Goal: Information Seeking & Learning: Check status

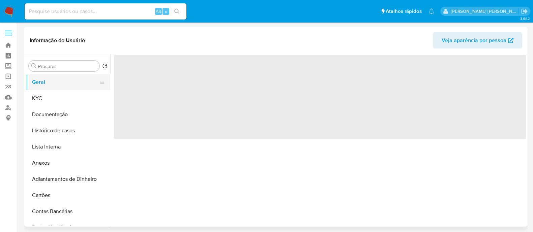
select select "10"
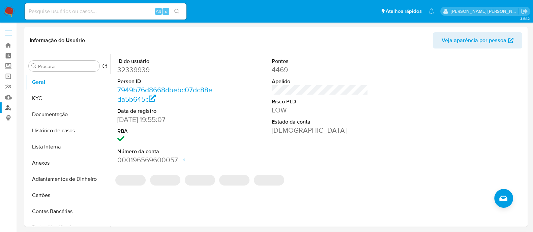
click at [12, 109] on link "Localizador de pessoas" at bounding box center [40, 107] width 80 height 10
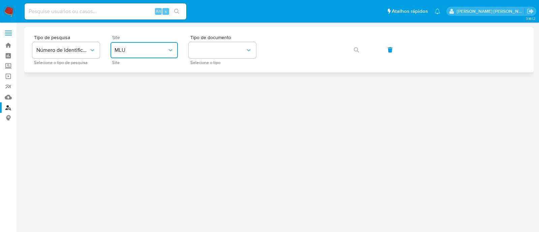
click at [133, 51] on span "MLU" at bounding box center [141, 50] width 53 height 7
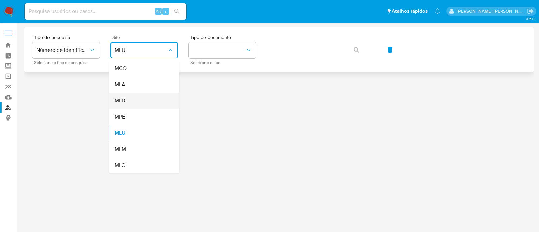
click at [140, 106] on div "MLB" at bounding box center [142, 101] width 55 height 16
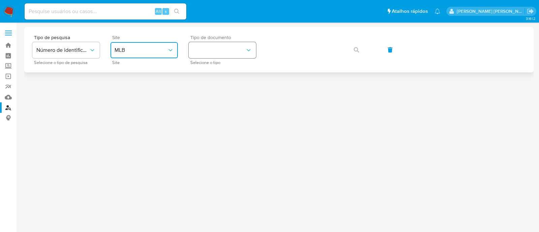
click at [232, 50] on button "identificationType" at bounding box center [222, 50] width 67 height 16
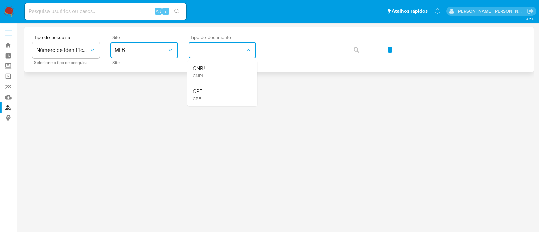
drag, startPoint x: 232, startPoint y: 57, endPoint x: 254, endPoint y: 60, distance: 22.1
click at [231, 72] on div "CNPJ CNPJ" at bounding box center [220, 71] width 55 height 23
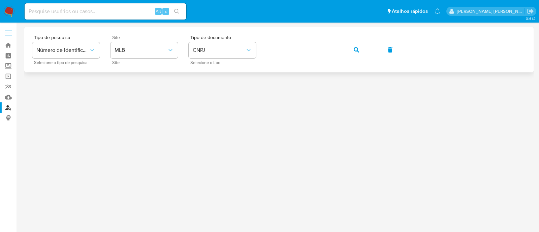
click at [354, 51] on icon "button" at bounding box center [356, 49] width 5 height 5
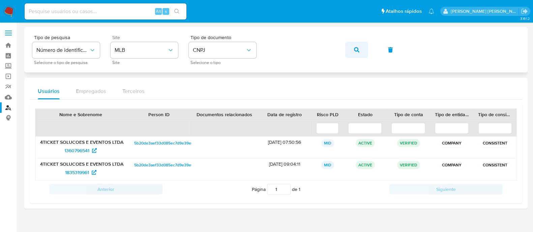
click at [354, 50] on icon "button" at bounding box center [356, 49] width 5 height 5
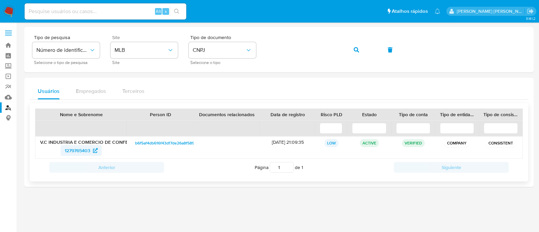
click at [81, 153] on span "1279765403" at bounding box center [78, 150] width 26 height 11
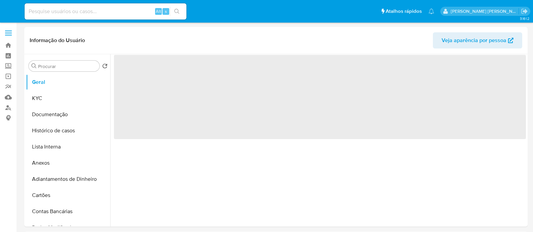
select select "10"
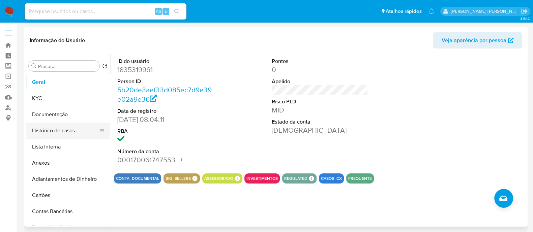
click at [56, 129] on button "Histórico de casos" at bounding box center [65, 131] width 79 height 16
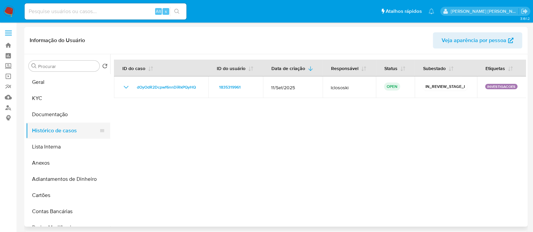
click at [59, 130] on button "Histórico de casos" at bounding box center [65, 131] width 79 height 16
click at [69, 117] on button "Documentação" at bounding box center [65, 114] width 79 height 16
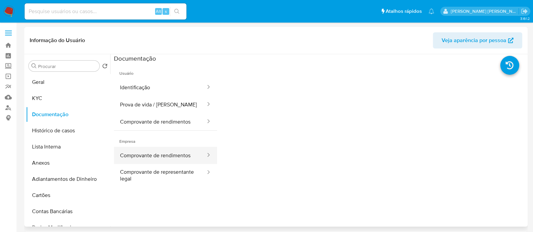
click at [189, 152] on button "Comprovante de rendimentos" at bounding box center [160, 155] width 92 height 17
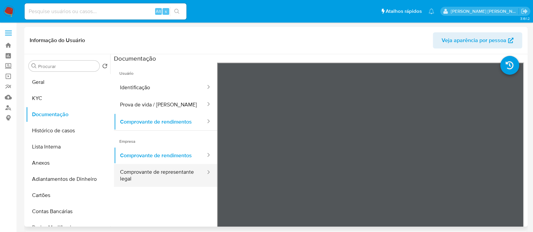
click at [181, 178] on button "Comprovante de representante legal" at bounding box center [160, 175] width 92 height 23
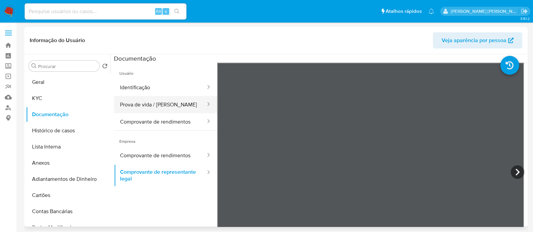
click at [145, 105] on button "Prova de vida / [PERSON_NAME]" at bounding box center [160, 104] width 92 height 17
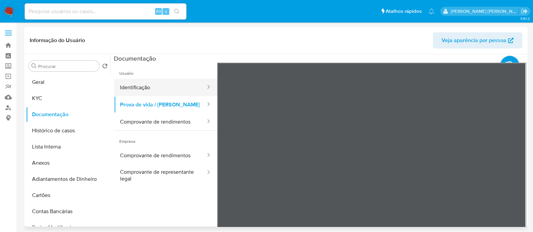
click at [174, 81] on button "Identificação" at bounding box center [160, 87] width 92 height 17
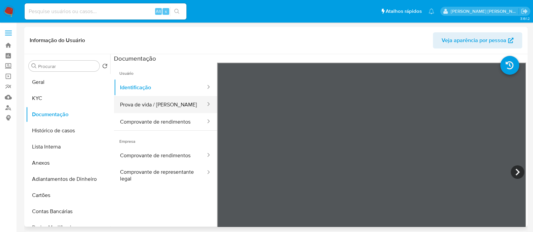
click at [168, 102] on button "Prova de vida / [PERSON_NAME]" at bounding box center [160, 104] width 92 height 17
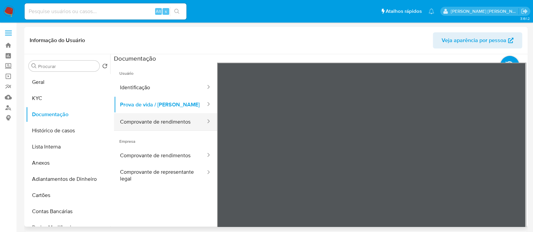
click at [129, 123] on button "Comprovante de rendimentos" at bounding box center [160, 121] width 92 height 17
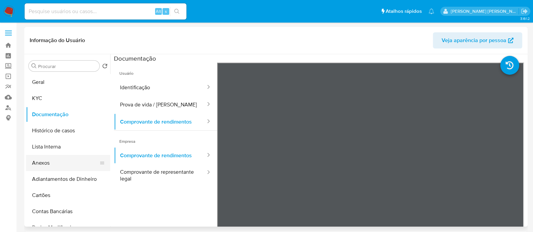
click at [56, 162] on button "Anexos" at bounding box center [65, 163] width 79 height 16
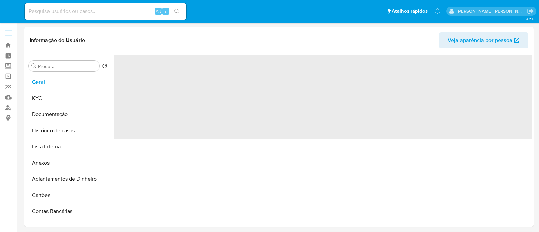
select select "10"
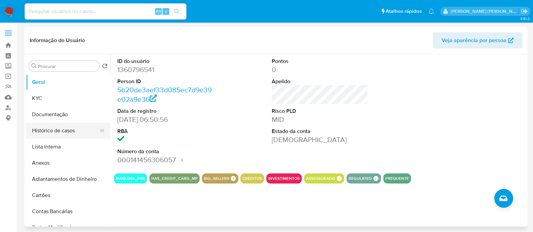
click at [58, 134] on button "Histórico de casos" at bounding box center [65, 131] width 79 height 16
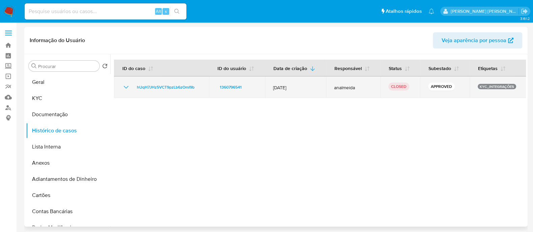
click at [123, 89] on icon "Mostrar/Ocultar" at bounding box center [126, 87] width 8 height 8
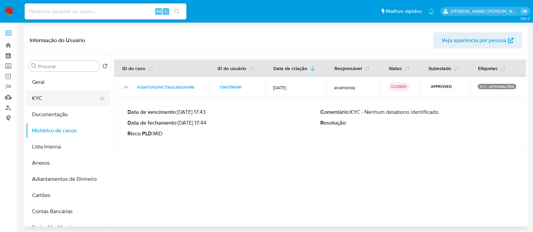
click at [53, 95] on button "KYC" at bounding box center [65, 98] width 79 height 16
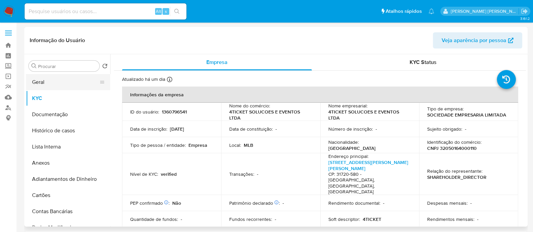
click at [42, 81] on button "Geral" at bounding box center [65, 82] width 79 height 16
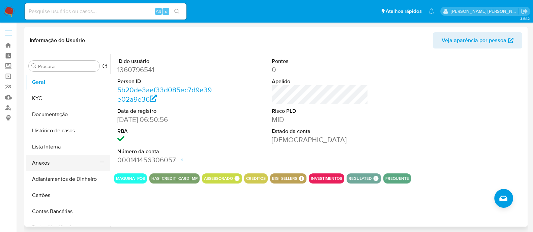
click at [42, 164] on button "Anexos" at bounding box center [65, 163] width 79 height 16
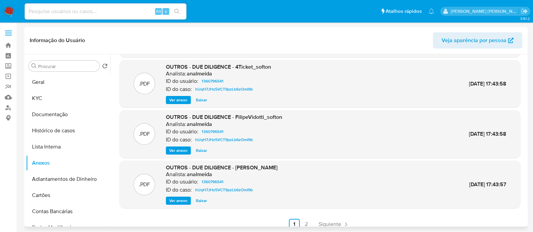
scroll to position [57, 0]
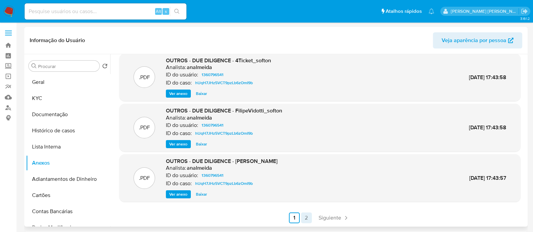
click at [304, 217] on link "2" at bounding box center [306, 218] width 11 height 11
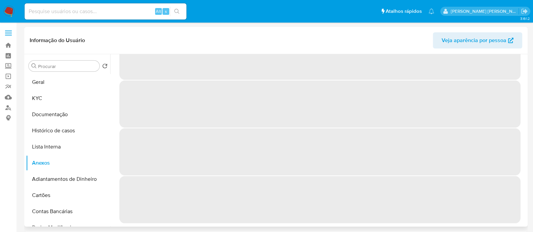
scroll to position [0, 0]
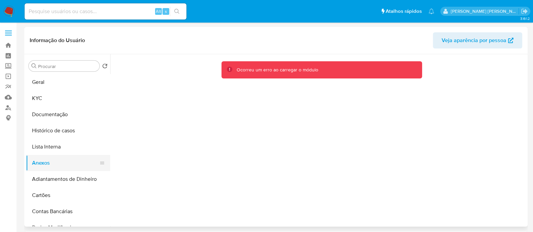
click at [49, 163] on button "Anexos" at bounding box center [65, 163] width 79 height 16
click at [60, 136] on button "Histórico de casos" at bounding box center [65, 131] width 79 height 16
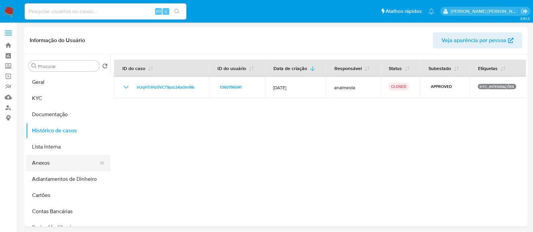
click at [58, 155] on button "Anexos" at bounding box center [65, 163] width 79 height 16
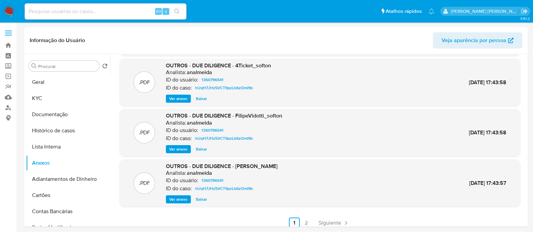
scroll to position [57, 0]
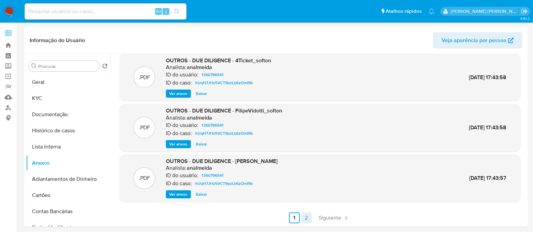
click at [302, 217] on link "2" at bounding box center [306, 218] width 11 height 11
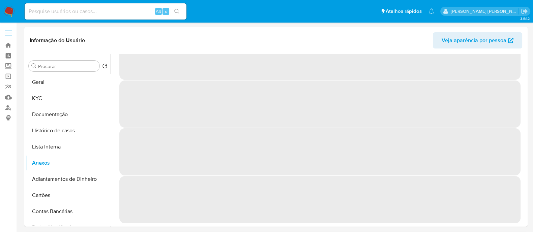
scroll to position [0, 0]
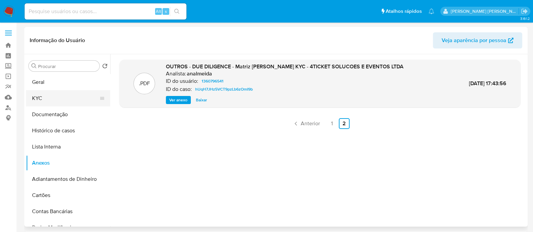
click at [42, 98] on button "KYC" at bounding box center [65, 98] width 79 height 16
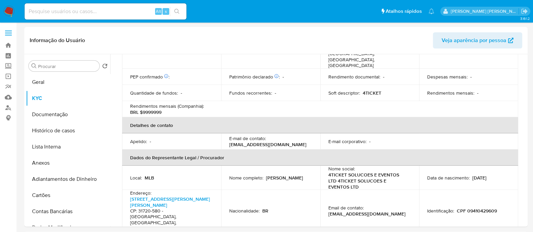
scroll to position [301, 0]
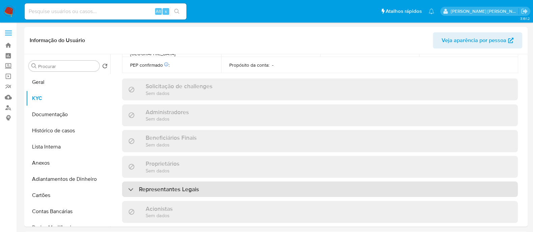
click at [279, 182] on div "Representantes Legais" at bounding box center [320, 189] width 396 height 15
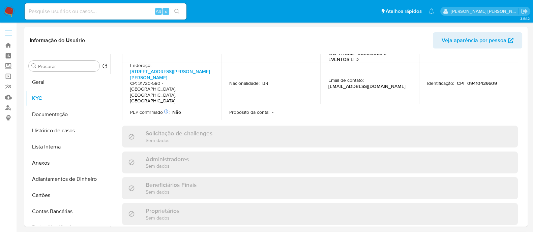
scroll to position [217, 0]
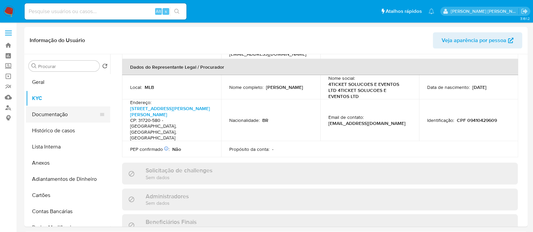
click at [59, 112] on button "Documentação" at bounding box center [65, 114] width 79 height 16
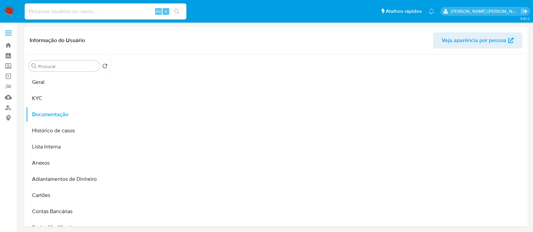
scroll to position [0, 0]
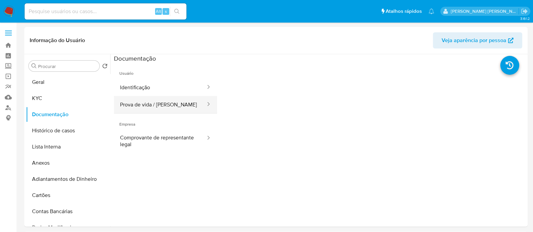
click at [181, 105] on button "Prova de vida / [PERSON_NAME]" at bounding box center [160, 104] width 92 height 17
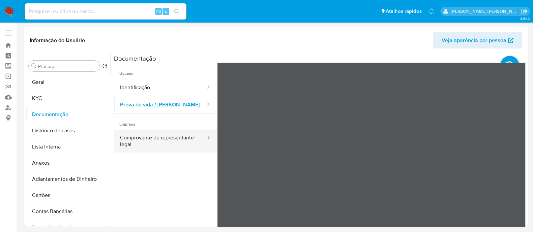
click at [170, 144] on button "Comprovante de representante legal" at bounding box center [160, 141] width 92 height 23
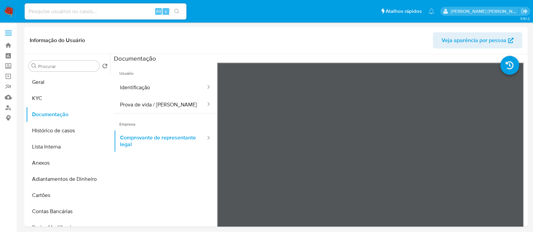
click at [326, 45] on header "Informação do Usuário Veja aparência por pessoa" at bounding box center [276, 40] width 492 height 16
click at [165, 102] on button "Prova de vida / [PERSON_NAME]" at bounding box center [160, 104] width 92 height 17
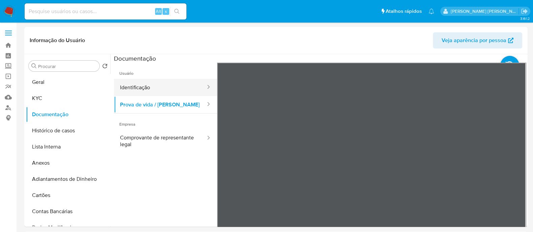
click at [153, 90] on button "Identificação" at bounding box center [160, 87] width 92 height 17
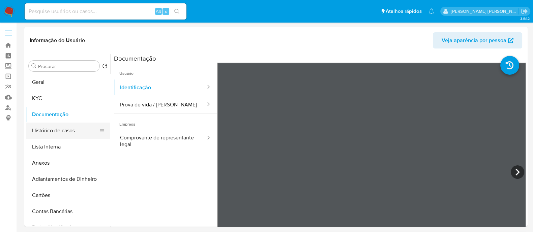
click at [56, 131] on button "Histórico de casos" at bounding box center [65, 131] width 79 height 16
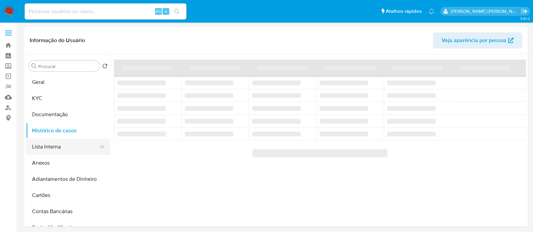
click at [40, 155] on button "Anexos" at bounding box center [68, 163] width 84 height 16
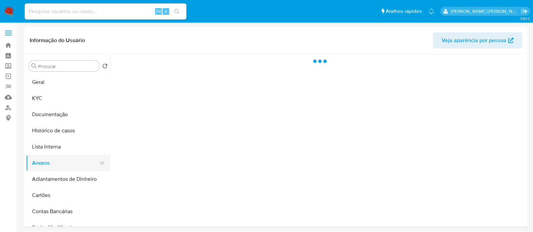
click at [41, 163] on button "Anexos" at bounding box center [65, 163] width 79 height 16
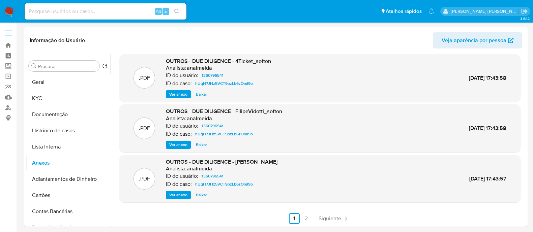
scroll to position [57, 0]
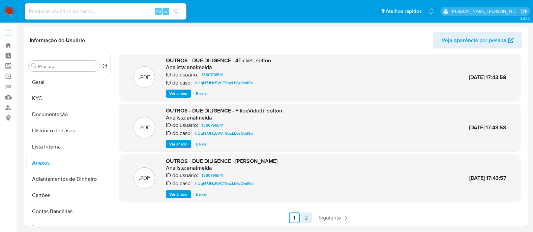
click at [302, 221] on link "2" at bounding box center [306, 218] width 11 height 11
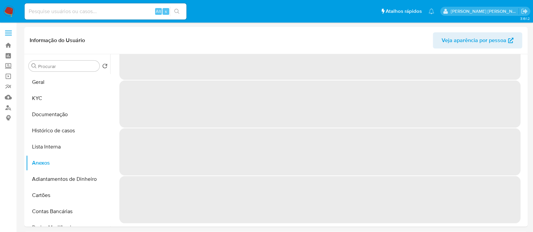
scroll to position [0, 0]
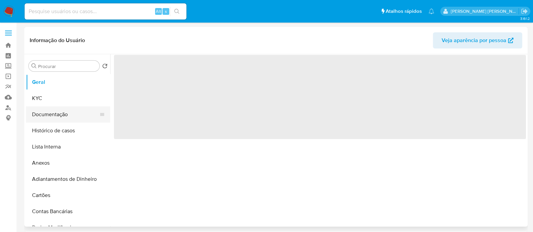
select select "10"
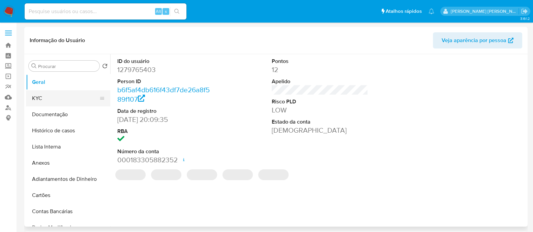
click at [49, 98] on button "KYC" at bounding box center [65, 98] width 79 height 16
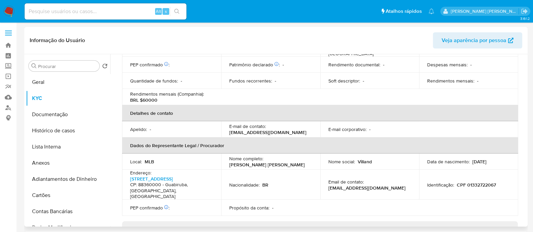
scroll to position [299, 0]
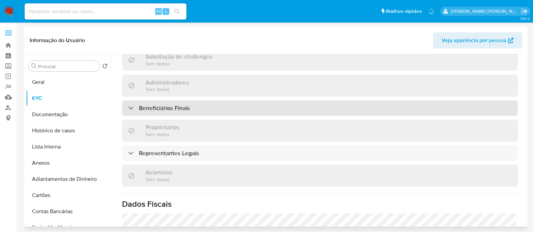
click at [207, 109] on div "Beneficiários Finais" at bounding box center [320, 107] width 396 height 15
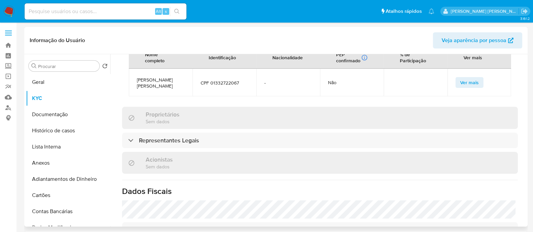
scroll to position [383, 0]
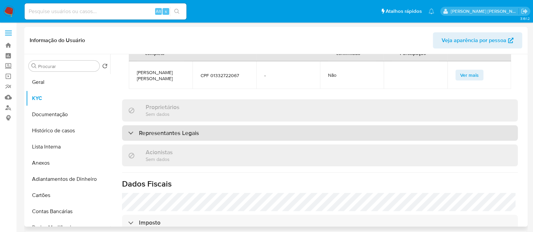
click at [216, 134] on div "Representantes Legais" at bounding box center [320, 132] width 396 height 15
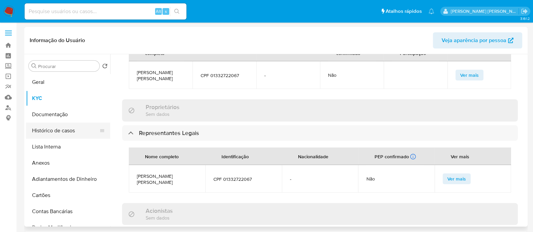
click at [50, 130] on button "Histórico de casos" at bounding box center [65, 131] width 79 height 16
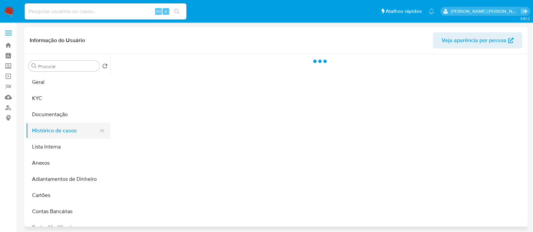
scroll to position [0, 0]
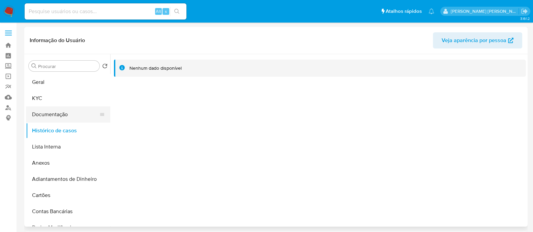
click at [64, 113] on button "Documentação" at bounding box center [65, 114] width 79 height 16
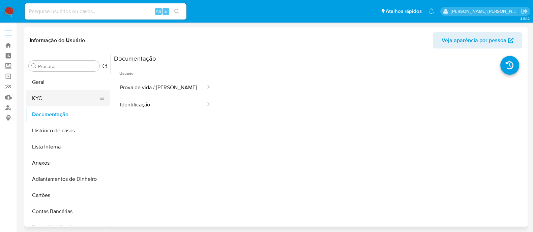
click at [69, 99] on button "KYC" at bounding box center [65, 98] width 79 height 16
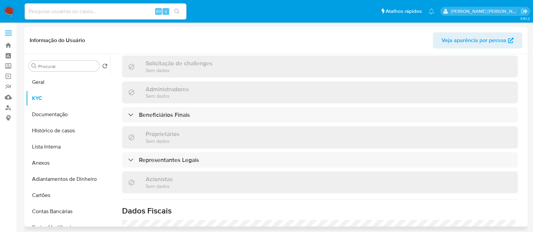
scroll to position [294, 0]
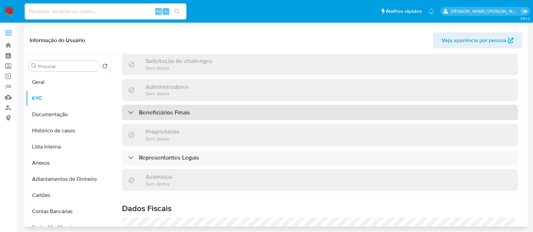
click at [227, 116] on div "Beneficiários Finais" at bounding box center [320, 112] width 396 height 15
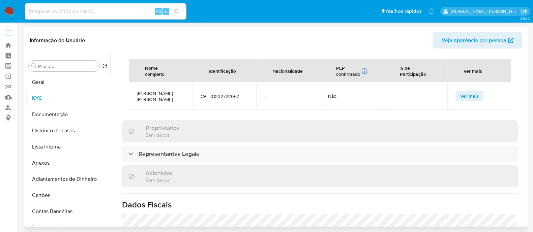
scroll to position [421, 0]
